Goal: Check status: Check status

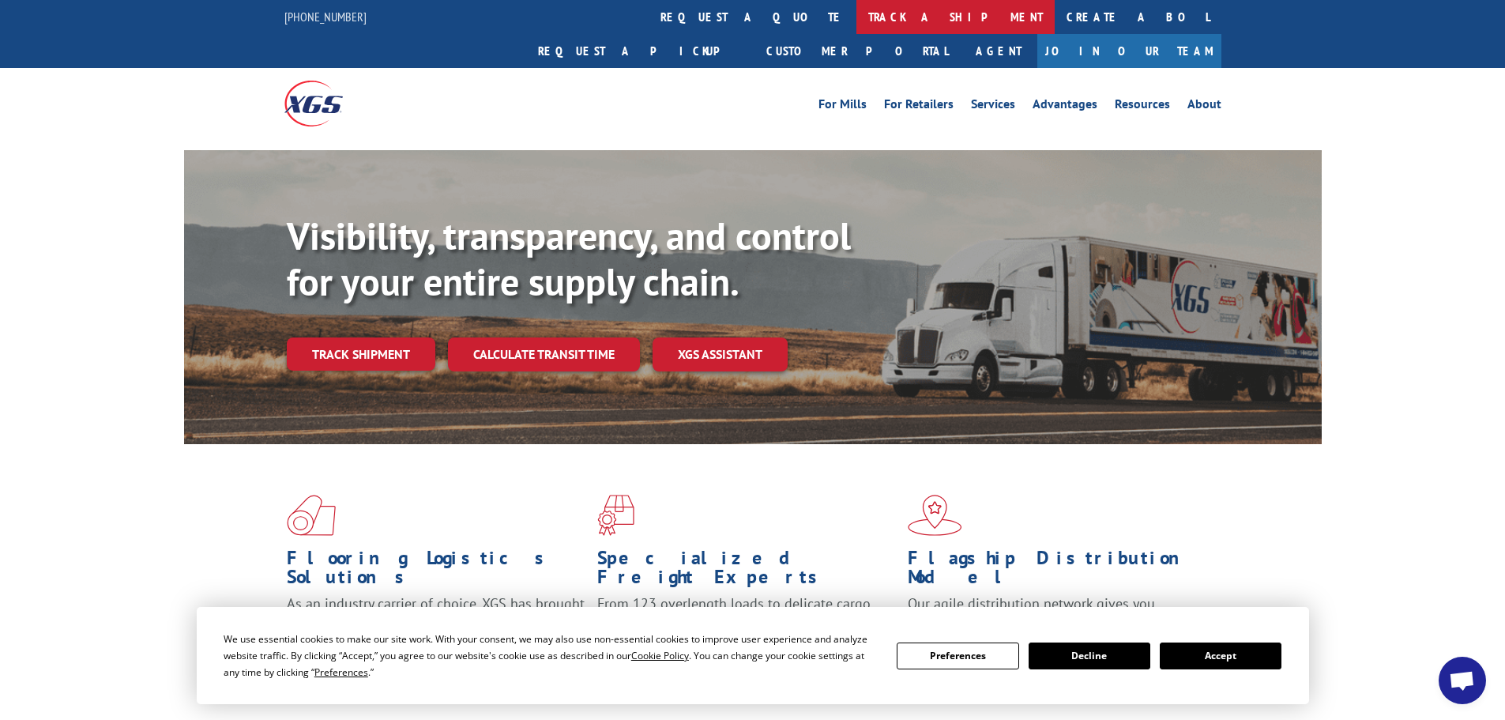
click at [856, 18] on link "track a shipment" at bounding box center [955, 17] width 198 height 34
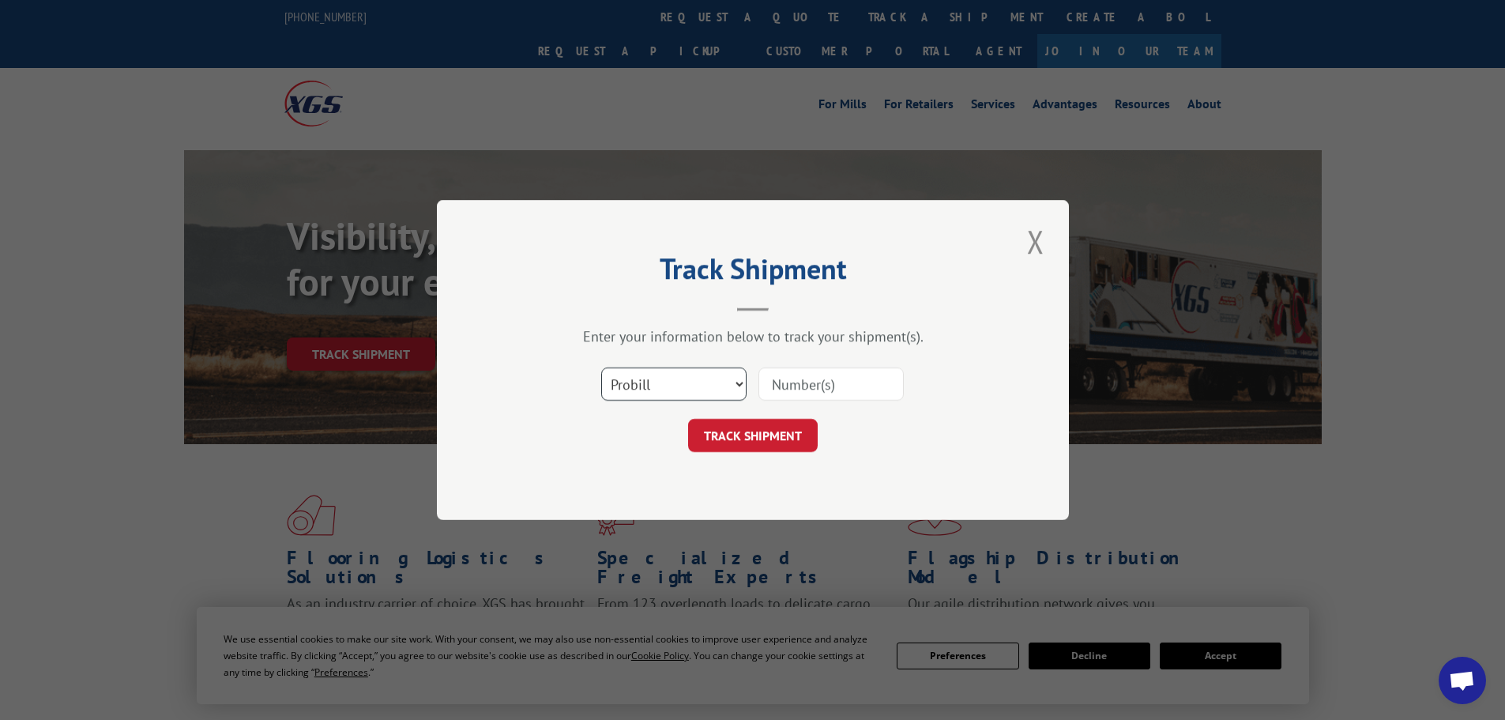
click at [691, 376] on select "Select category... Probill BOL PO" at bounding box center [673, 383] width 145 height 33
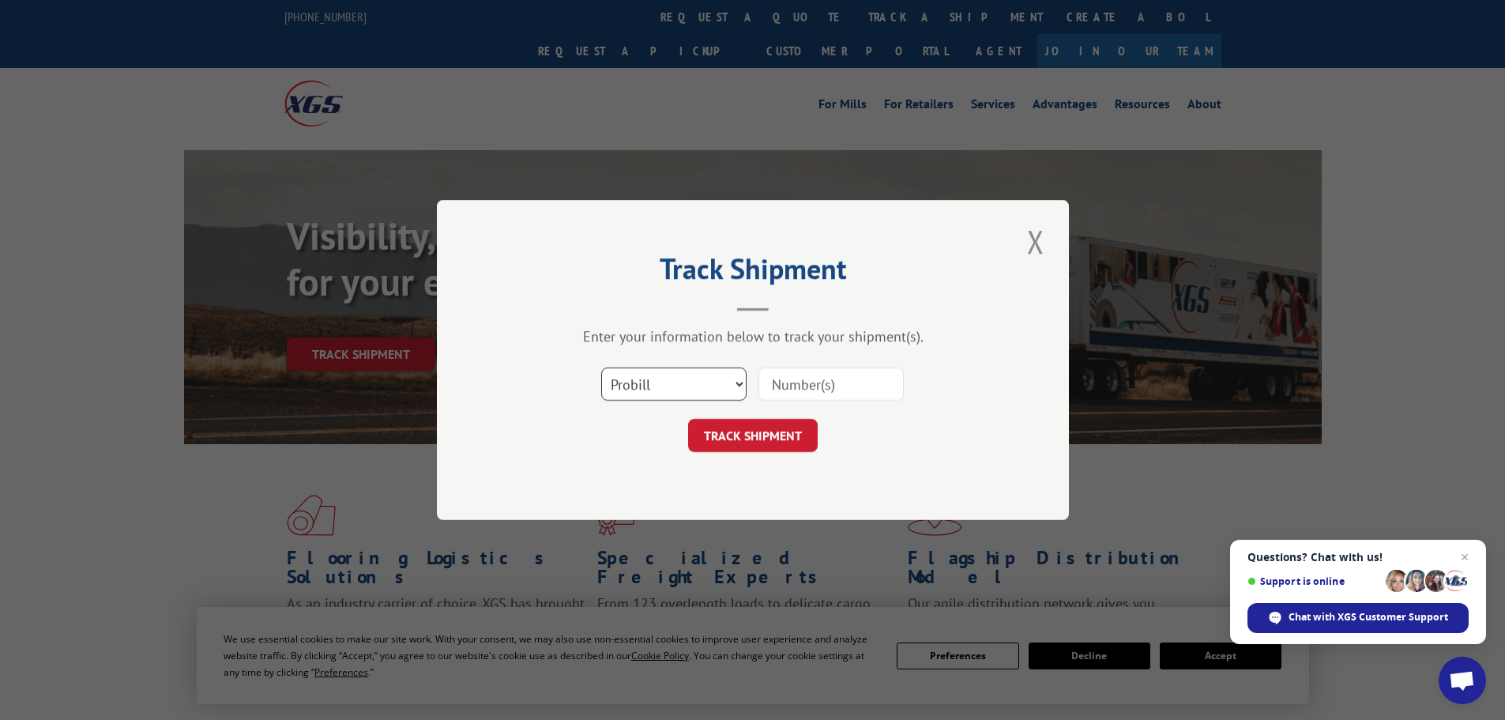
select select "bol"
click at [601, 367] on select "Select category... Probill BOL PO" at bounding box center [673, 383] width 145 height 33
click at [810, 391] on input at bounding box center [830, 383] width 145 height 33
paste input "4888197"
type input "4888197"
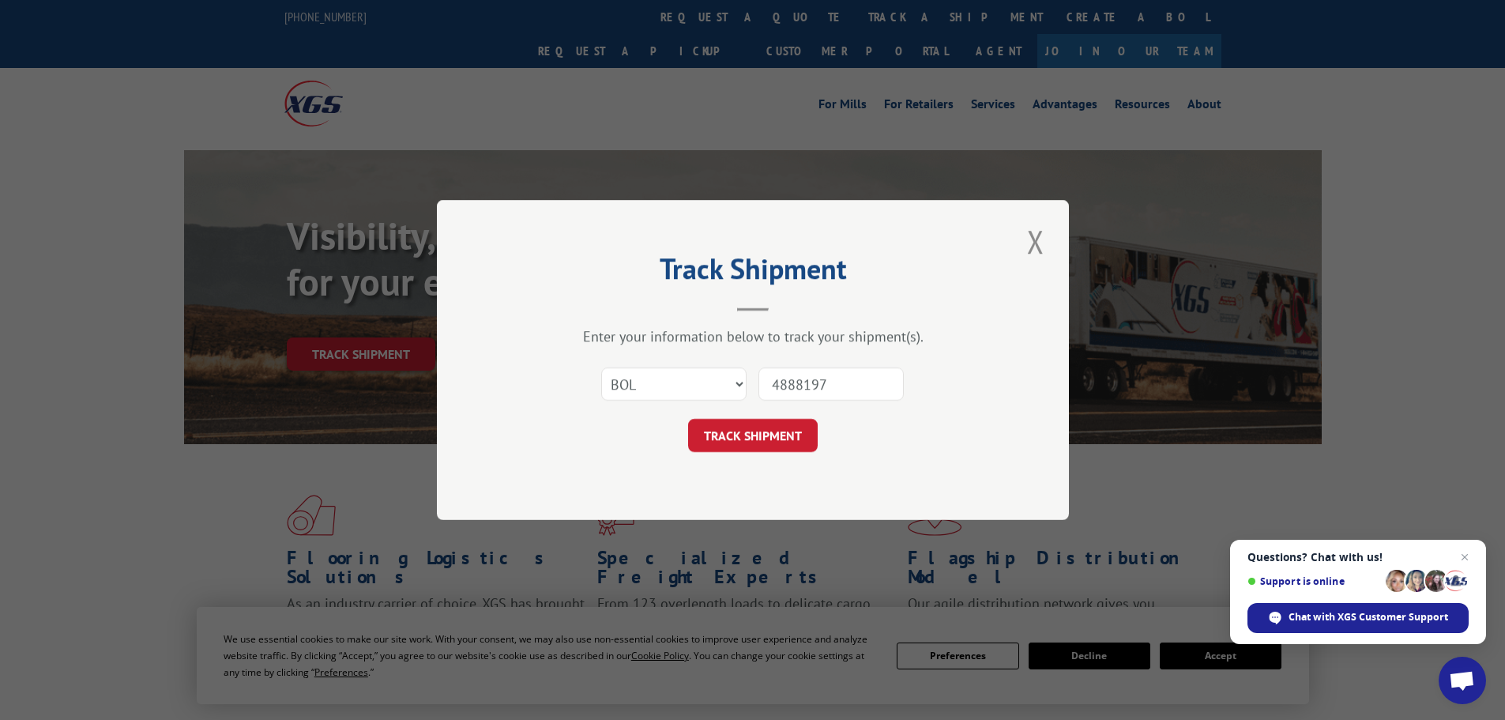
click at [800, 438] on button "TRACK SHIPMENT" at bounding box center [753, 435] width 130 height 33
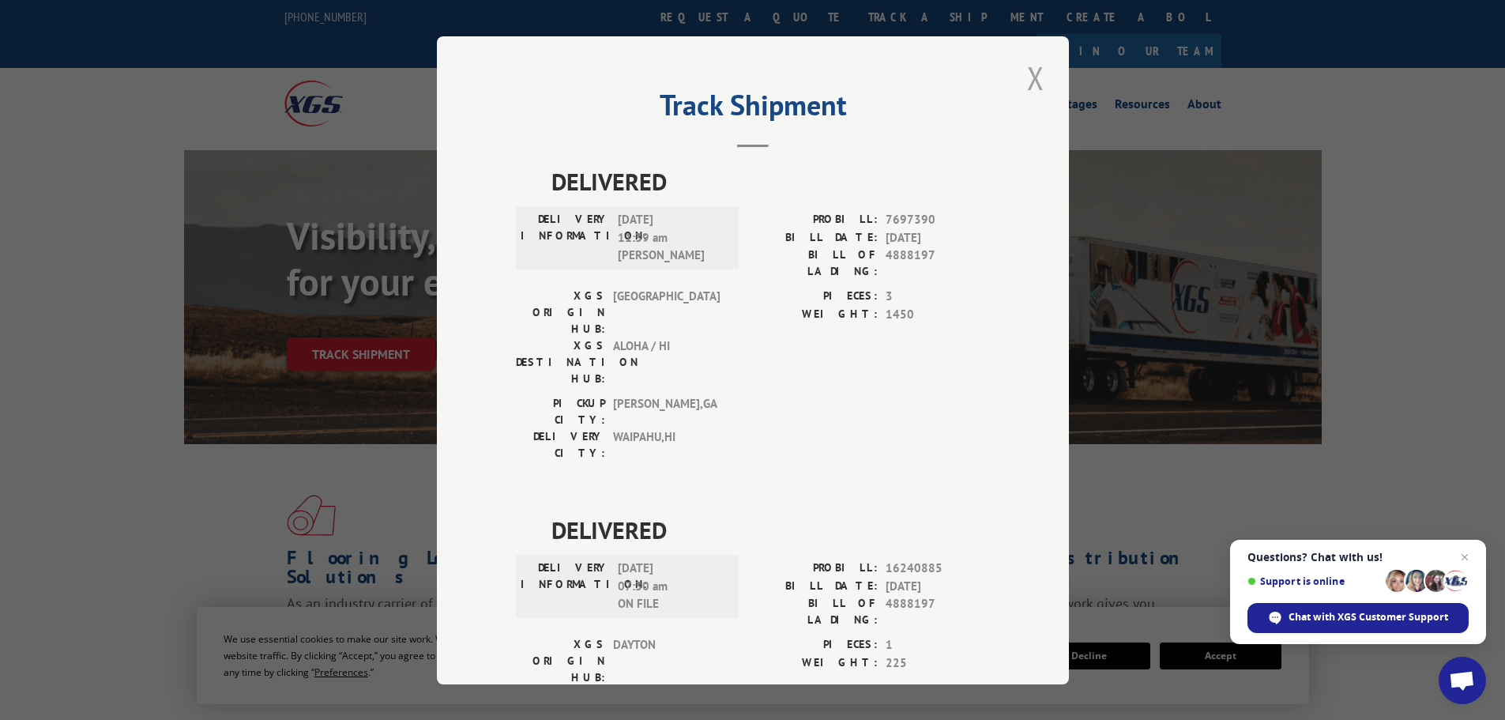
click at [1028, 78] on button "Close modal" at bounding box center [1035, 77] width 27 height 43
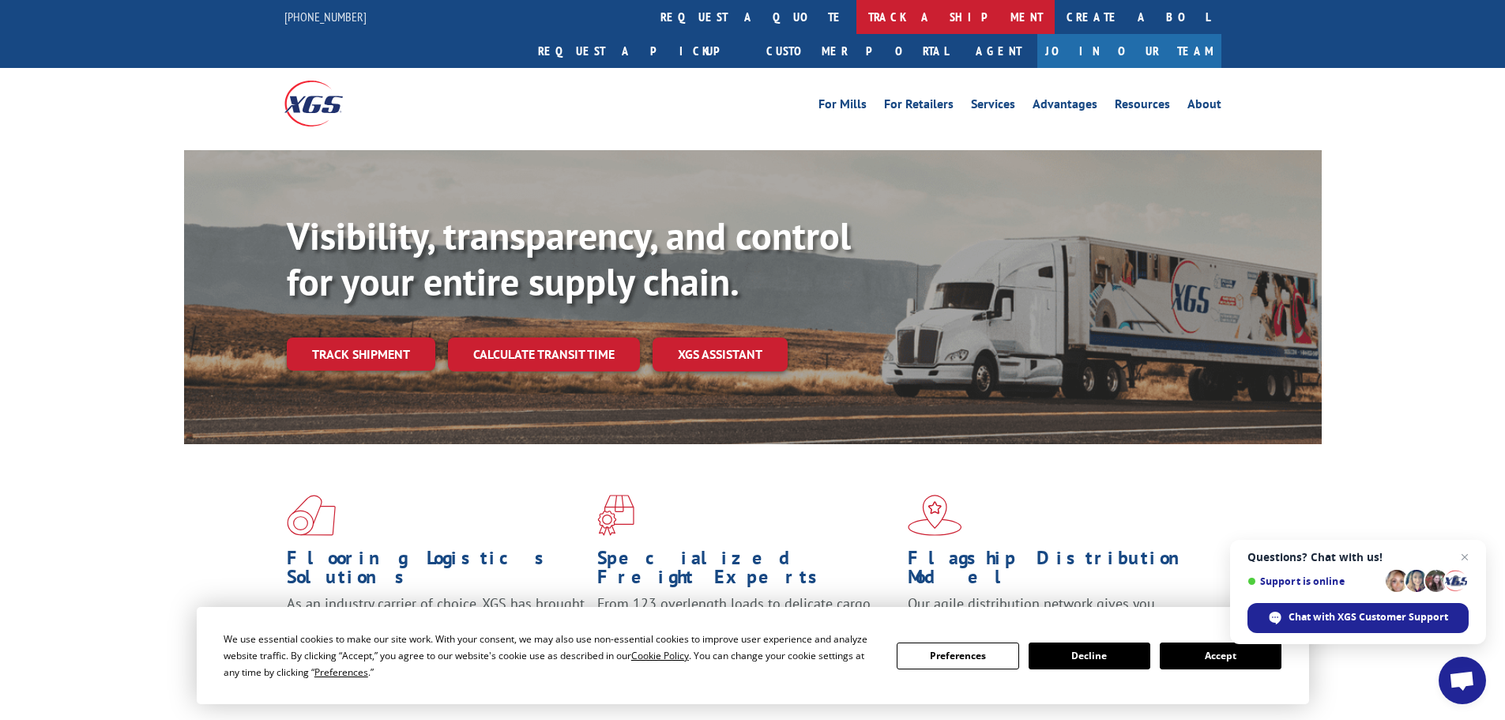
click at [856, 18] on link "track a shipment" at bounding box center [955, 17] width 198 height 34
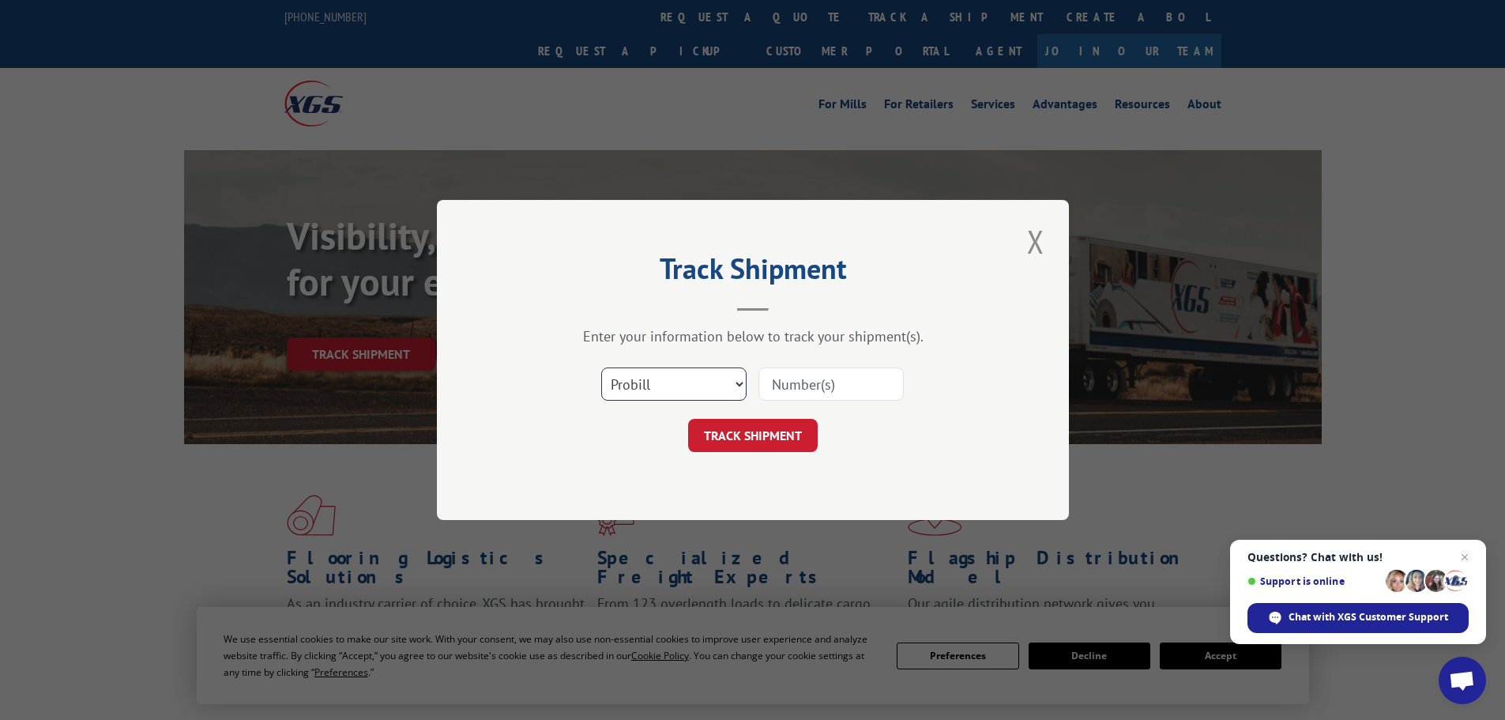
click at [672, 378] on select "Select category... Probill BOL PO" at bounding box center [673, 383] width 145 height 33
select select "bol"
click at [601, 367] on select "Select category... Probill BOL PO" at bounding box center [673, 383] width 145 height 33
click at [825, 378] on input at bounding box center [830, 383] width 145 height 33
paste input "0078110587"
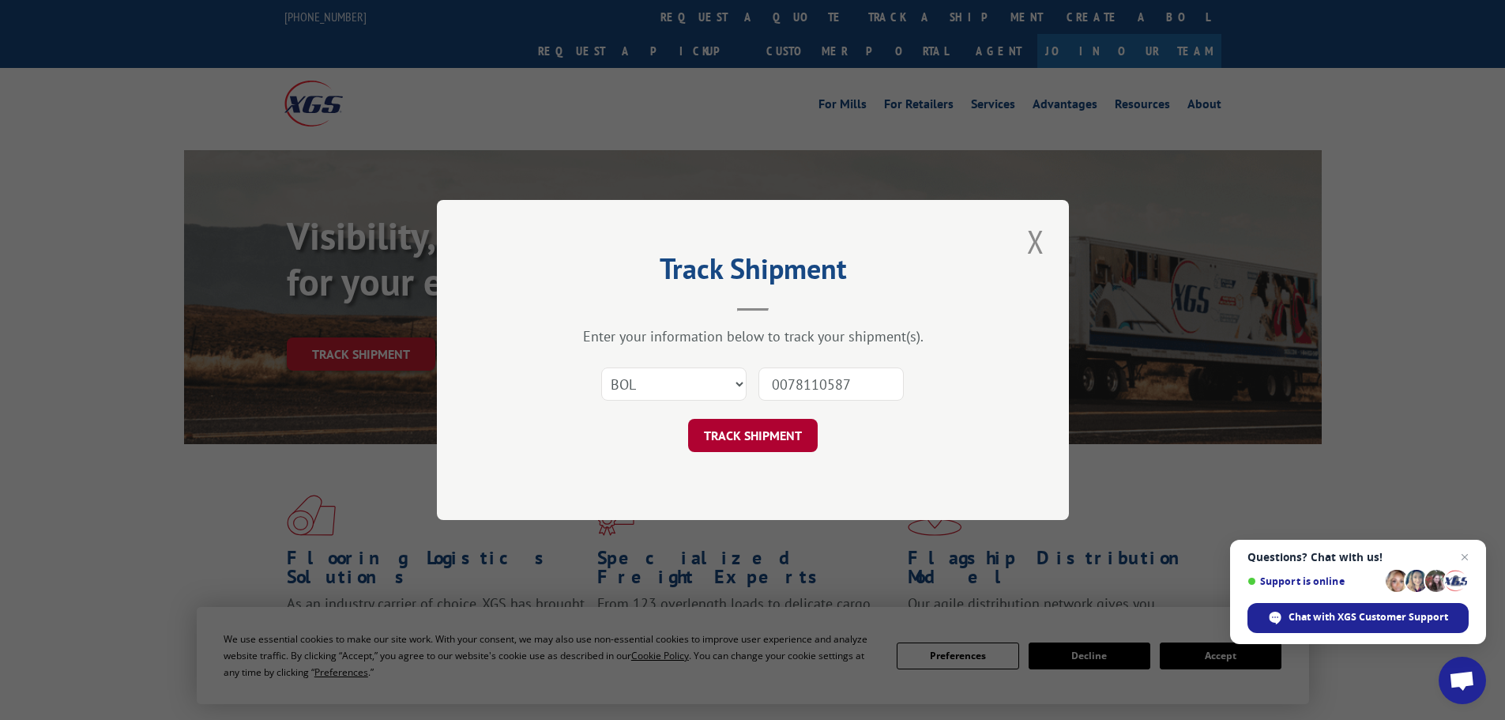
type input "0078110587"
click at [768, 430] on button "TRACK SHIPMENT" at bounding box center [753, 435] width 130 height 33
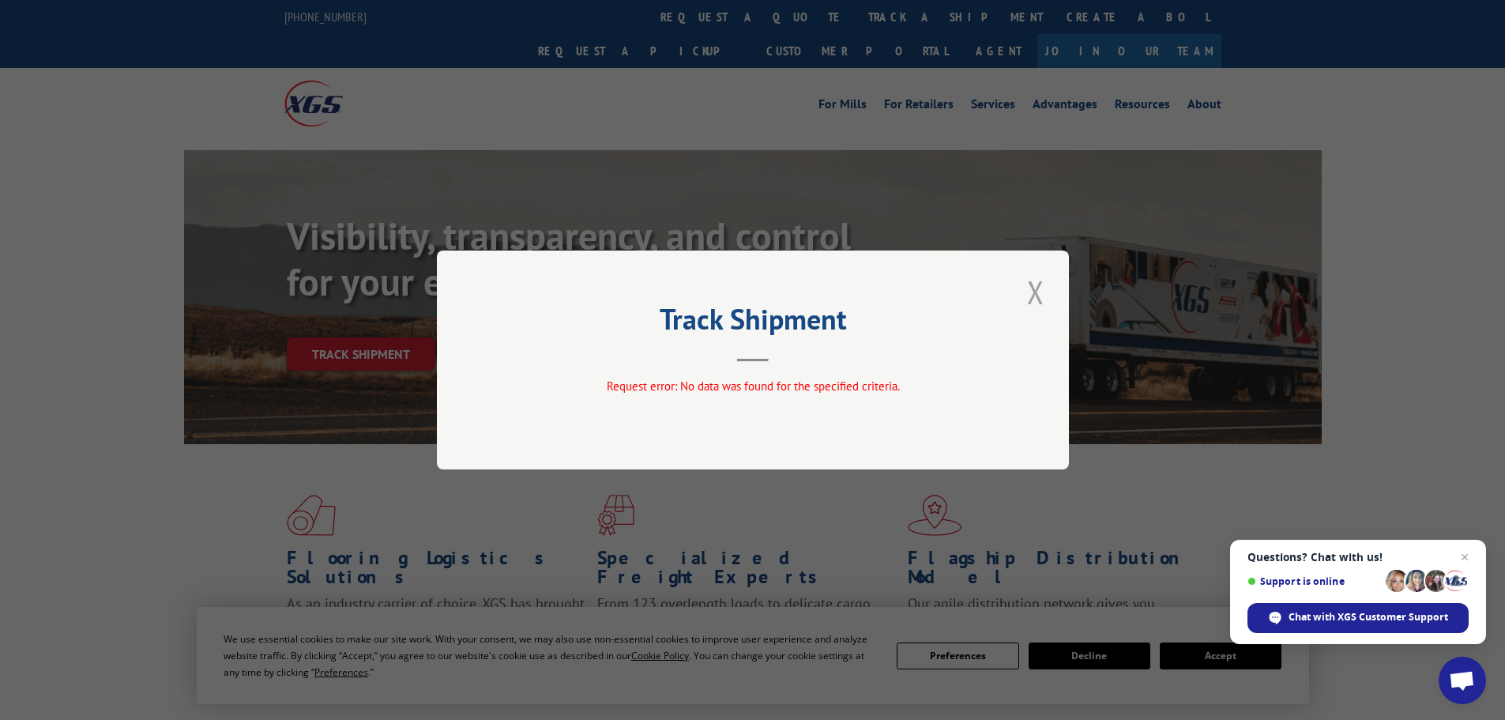
click at [1031, 287] on button "Close modal" at bounding box center [1035, 291] width 27 height 43
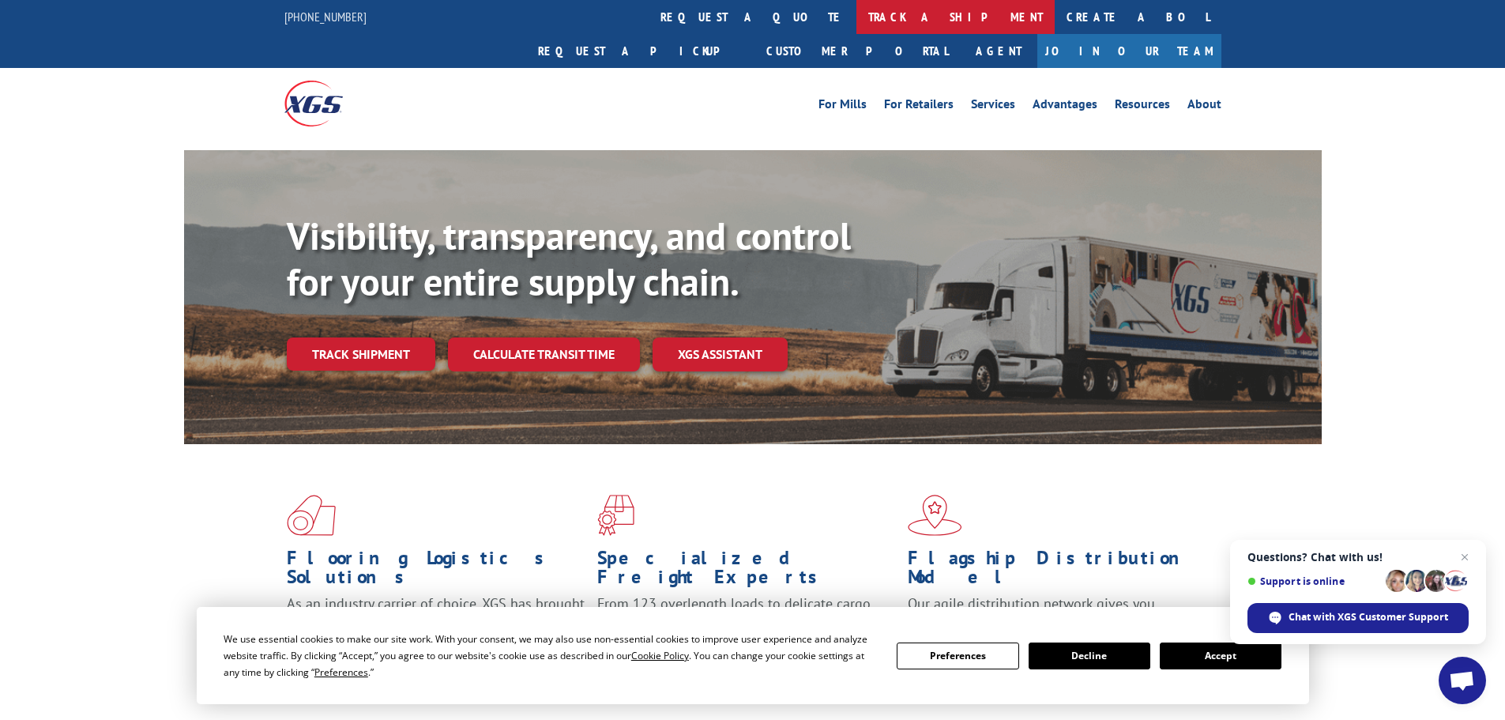
click at [856, 14] on link "track a shipment" at bounding box center [955, 17] width 198 height 34
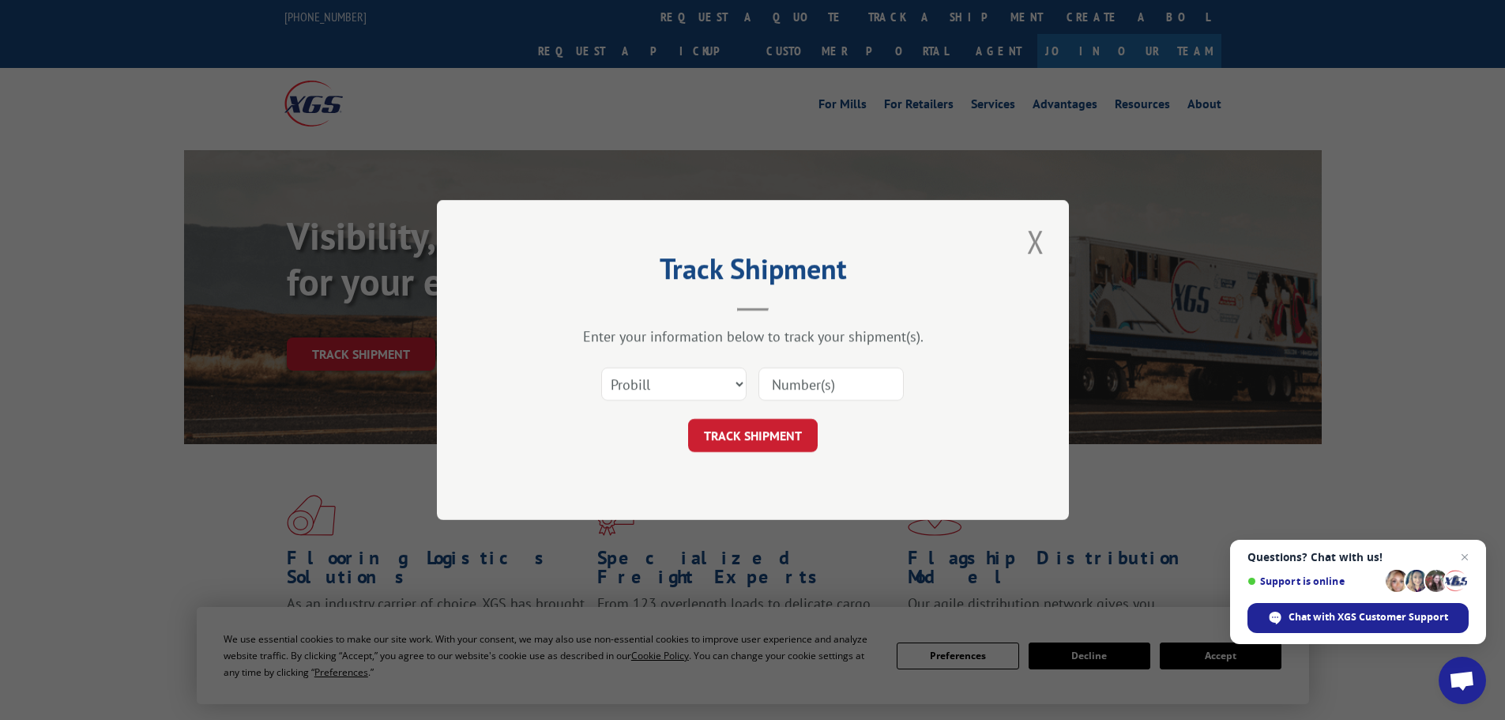
click at [804, 376] on input at bounding box center [830, 383] width 145 height 33
paste input "2824279"
type input "2824279"
click at [765, 446] on button "TRACK SHIPMENT" at bounding box center [753, 435] width 130 height 33
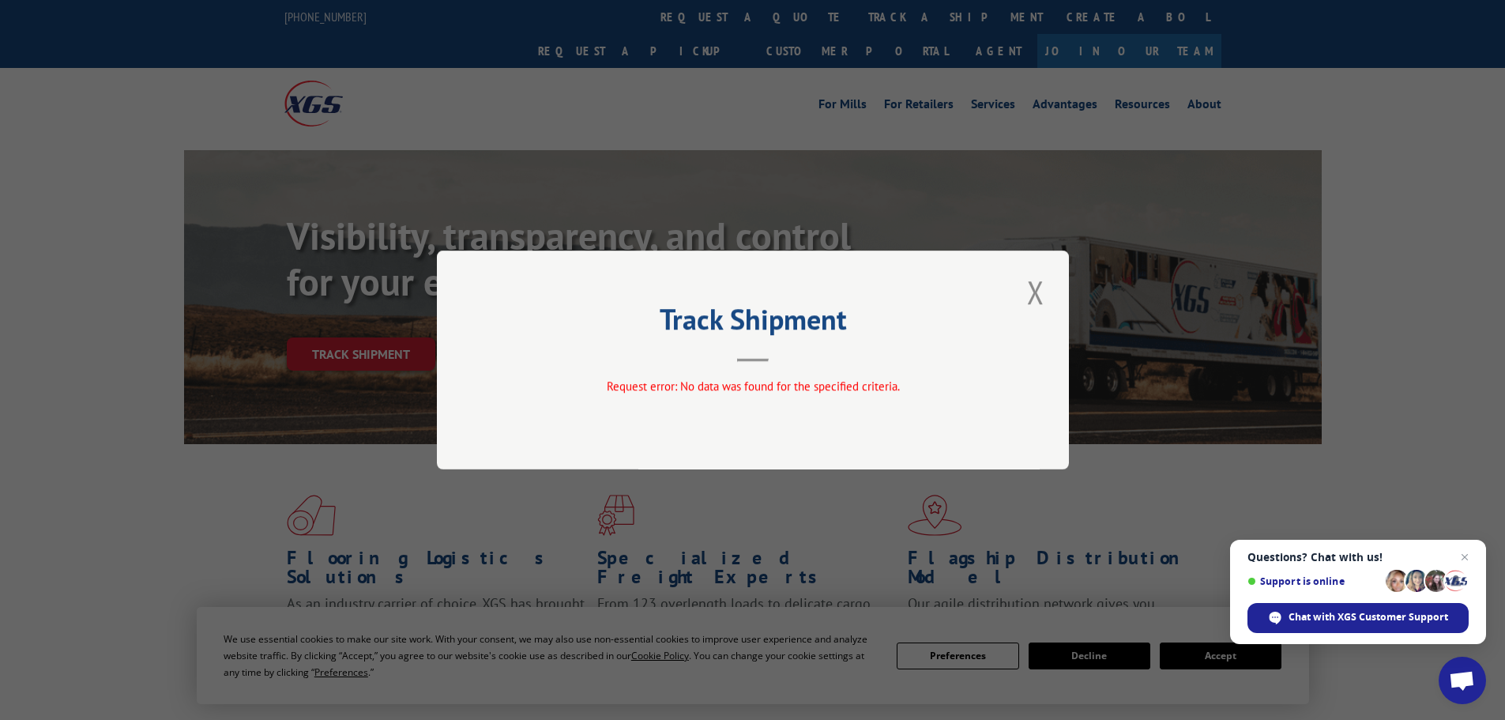
click at [1049, 289] on div "Track Shipment Request error: No data was found for the specified criteria." at bounding box center [753, 359] width 632 height 219
click at [1039, 291] on button "Close modal" at bounding box center [1035, 291] width 27 height 43
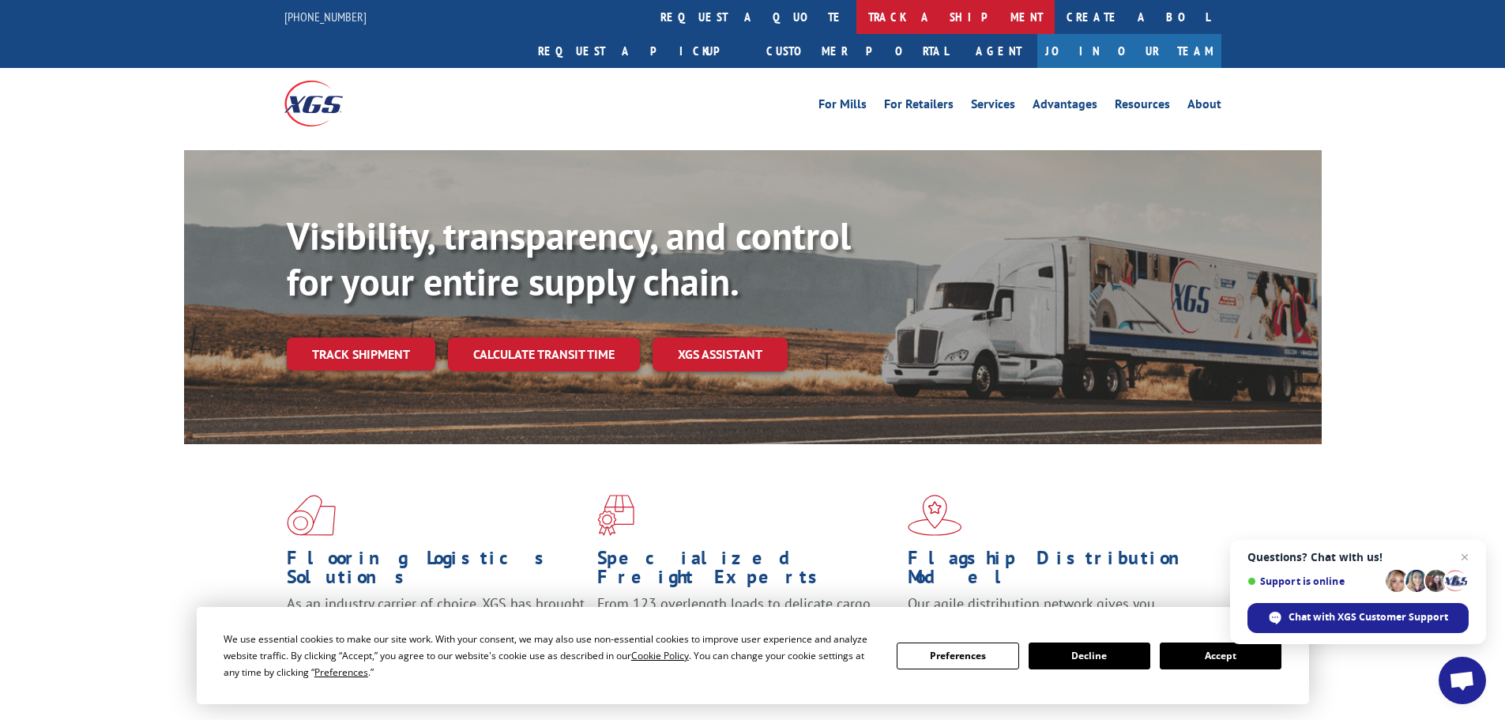
click at [856, 18] on link "track a shipment" at bounding box center [955, 17] width 198 height 34
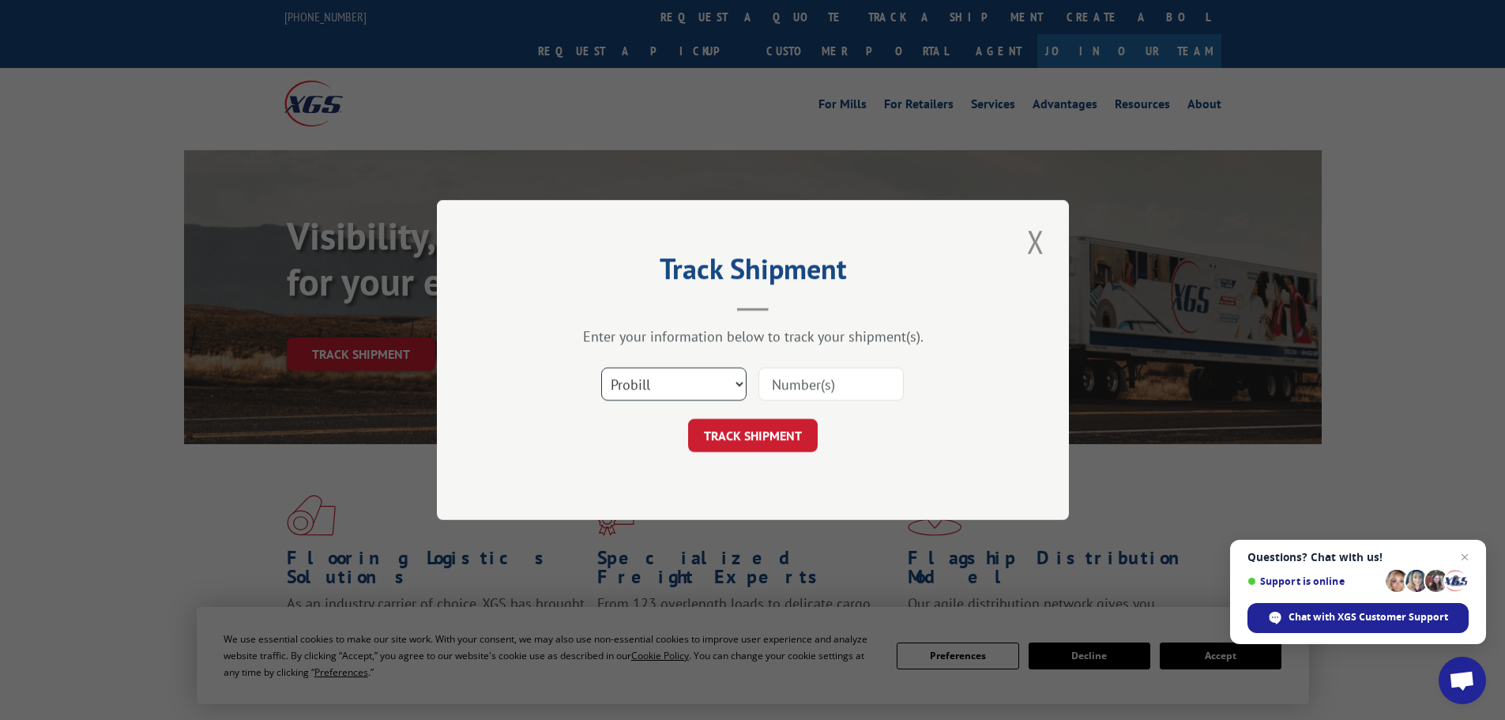
click at [696, 393] on select "Select category... Probill BOL PO" at bounding box center [673, 383] width 145 height 33
select select "bol"
click at [601, 367] on select "Select category... Probill BOL PO" at bounding box center [673, 383] width 145 height 33
click at [811, 386] on input at bounding box center [830, 383] width 145 height 33
paste input "2824279"
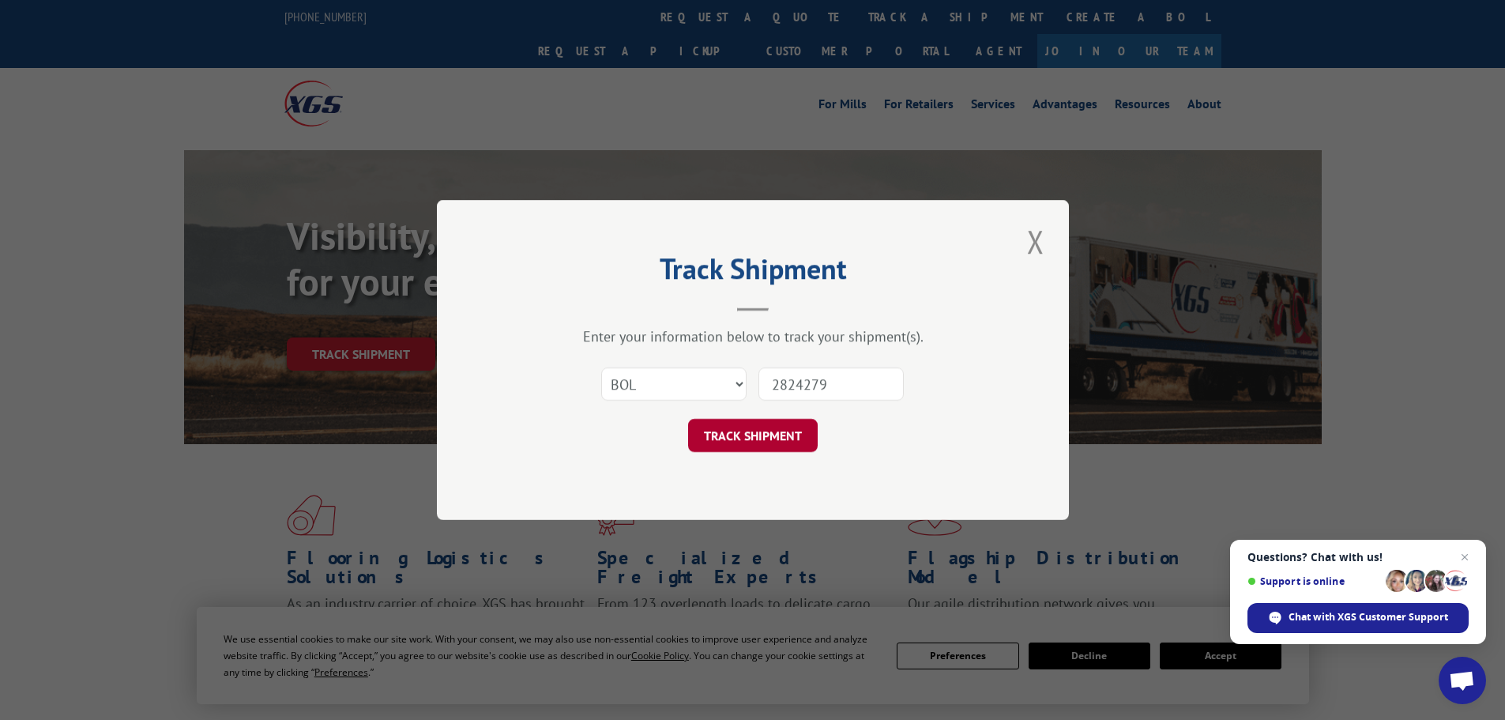
type input "2824279"
click at [768, 439] on button "TRACK SHIPMENT" at bounding box center [753, 435] width 130 height 33
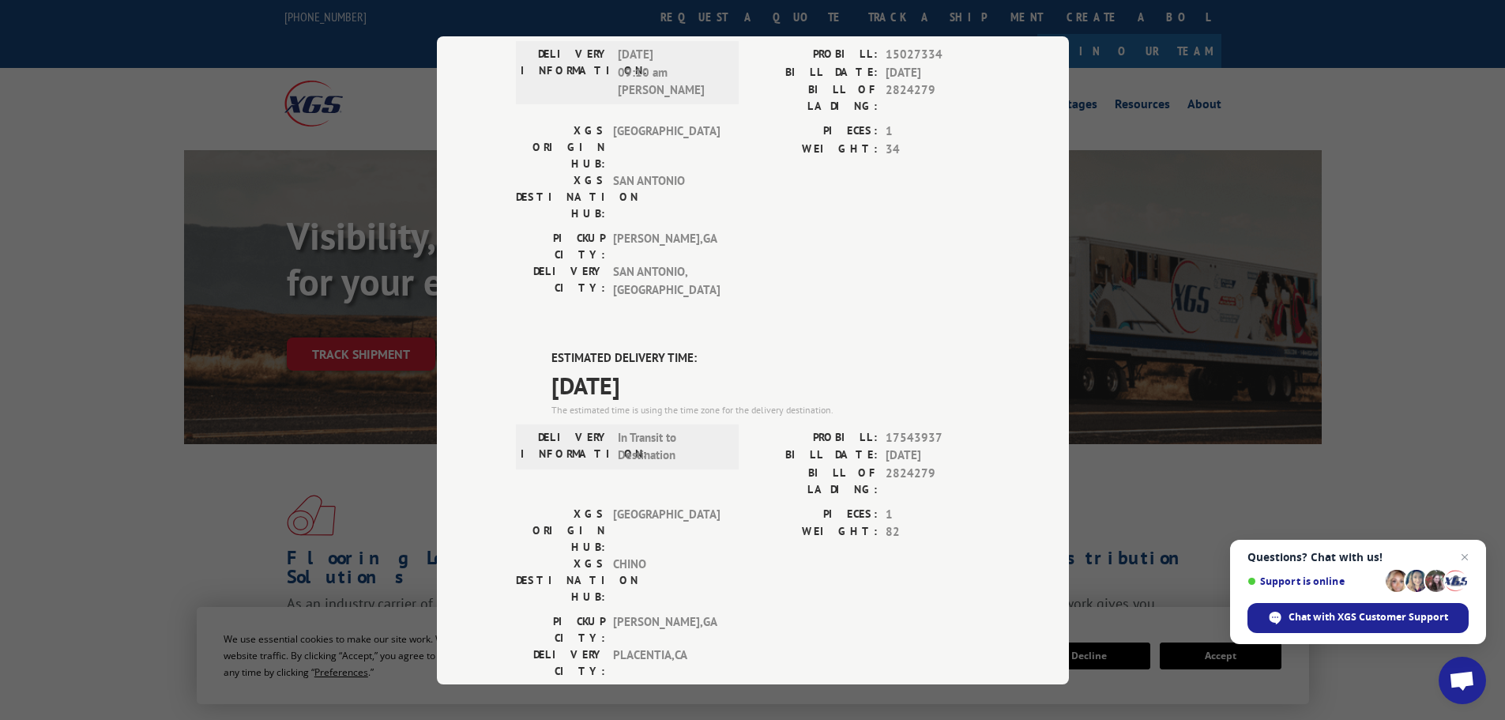
scroll to position [163, 0]
